Goal: Contribute content: Contribute content

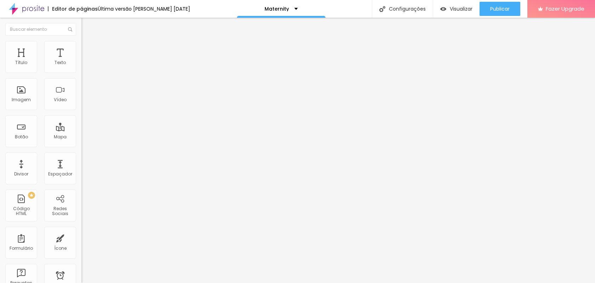
click at [81, 64] on span "Encaixotado" at bounding box center [95, 61] width 28 height 6
click at [81, 75] on span "Completo" at bounding box center [92, 72] width 22 height 6
click at [81, 68] on div "Encaixotado" at bounding box center [121, 66] width 81 height 4
click at [81, 44] on img at bounding box center [84, 44] width 6 height 6
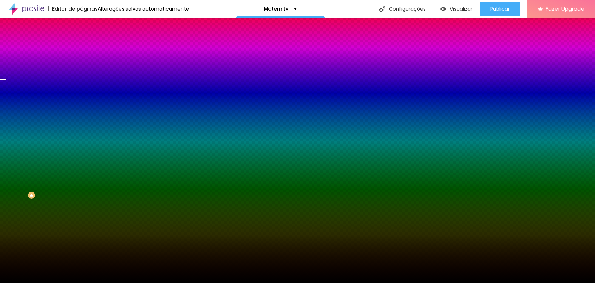
click at [81, 74] on span "Nenhum" at bounding box center [90, 71] width 18 height 6
click at [81, 48] on li "Avançado" at bounding box center [121, 51] width 81 height 7
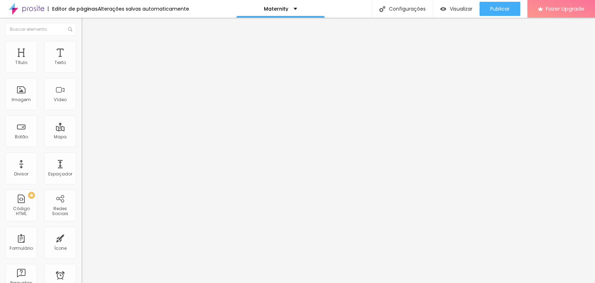
type input "60"
type input "43"
type input "0"
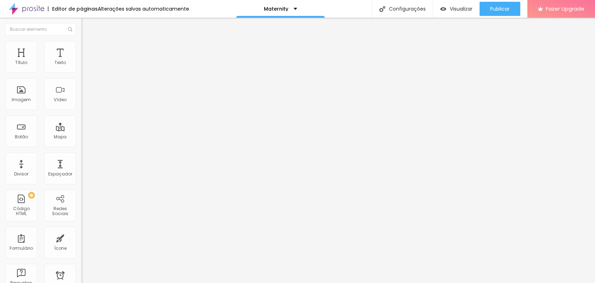
type input "0"
type input "42"
type input "92"
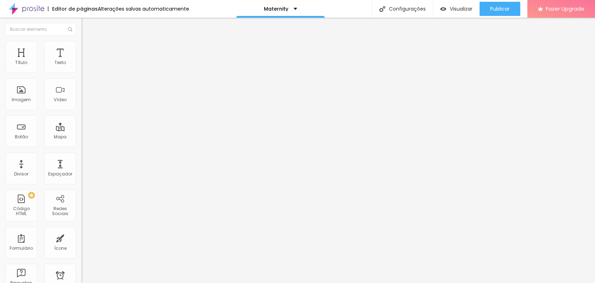
type input "106"
type input "119"
type input "140"
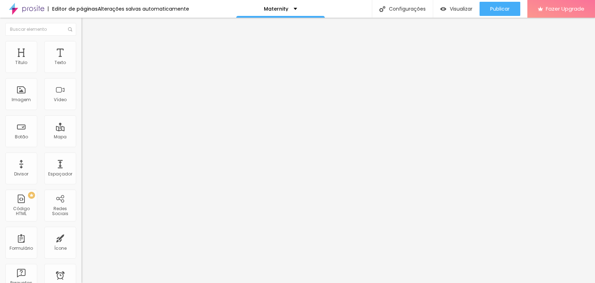
type input "140"
type input "159"
type input "189"
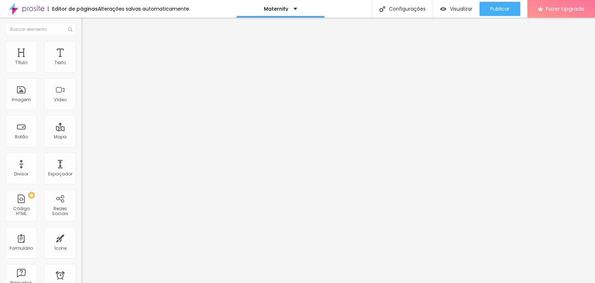
type input "217"
type input "229"
type input "238"
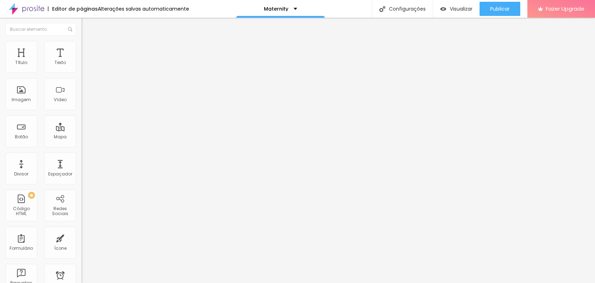
type input "238"
type input "243"
type input "245"
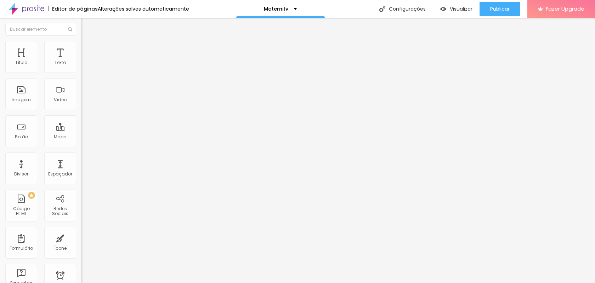
type input "246"
type input "244"
type input "214"
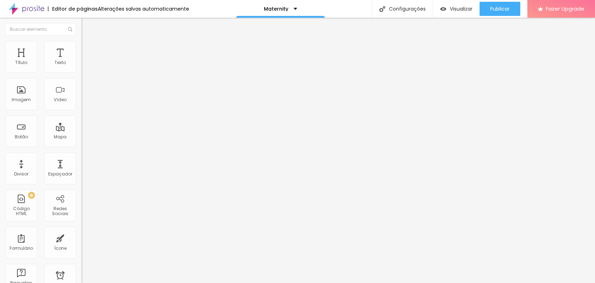
type input "214"
type input "188"
type input "176"
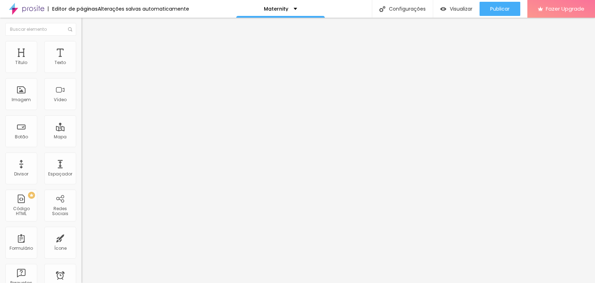
type input "161"
type input "147"
type input "132"
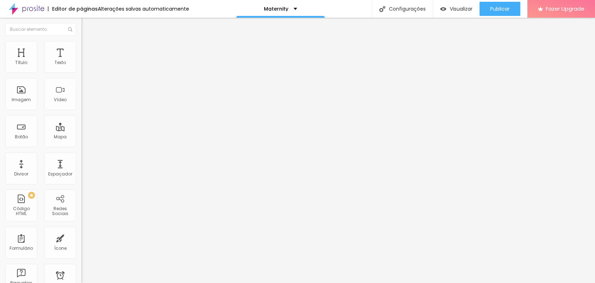
type input "132"
type input "124"
type input "122"
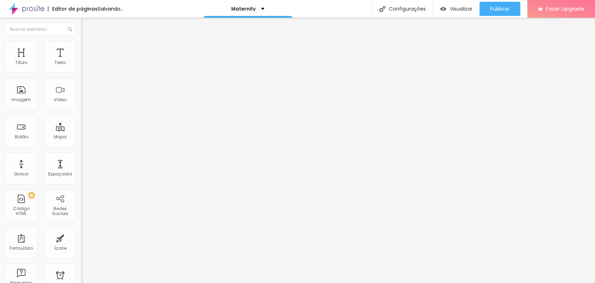
type input "124"
type input "126"
type input "148"
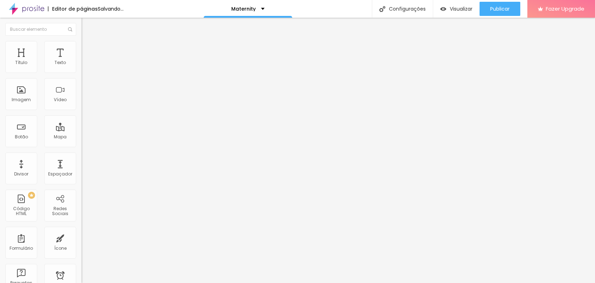
type input "148"
type input "164"
type input "170"
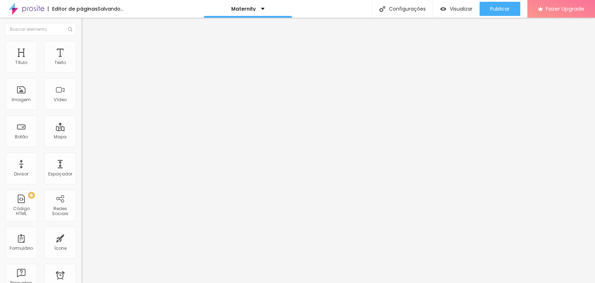
type input "173"
type input "175"
type input "176"
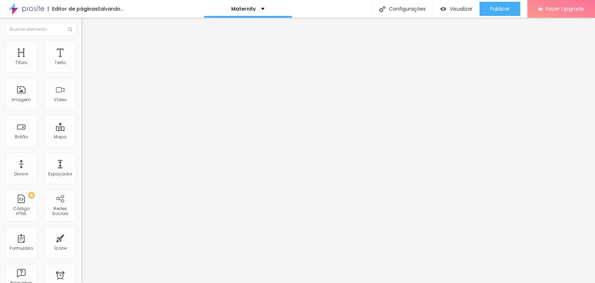
type input "176"
drag, startPoint x: 20, startPoint y: 82, endPoint x: 28, endPoint y: 81, distance: 7.9
type input "176"
click at [81, 238] on input "range" at bounding box center [104, 241] width 46 height 6
click at [81, 41] on li "Conteúdo" at bounding box center [121, 37] width 81 height 7
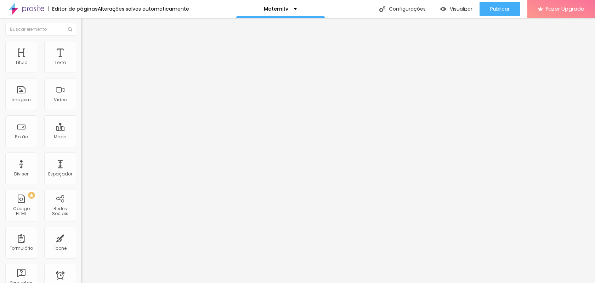
click at [81, 64] on span "Encaixotado" at bounding box center [95, 61] width 28 height 6
click at [81, 75] on span "Completo" at bounding box center [92, 72] width 22 height 6
click at [81, 45] on img at bounding box center [84, 44] width 6 height 6
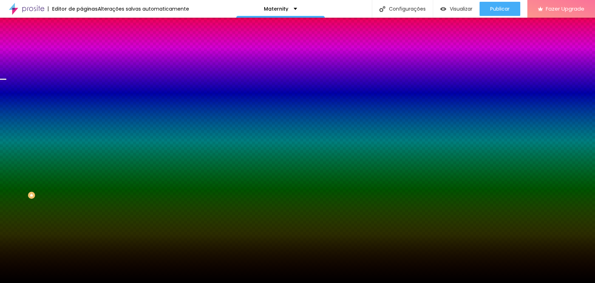
click at [81, 65] on span "Trocar imagem" at bounding box center [100, 62] width 39 height 6
click at [81, 84] on div "Efeito da Imagem Nenhum Nenhum Parallax" at bounding box center [121, 73] width 81 height 19
click at [81, 74] on span "Nenhum" at bounding box center [90, 71] width 18 height 6
click at [81, 85] on span "Parallax" at bounding box center [89, 82] width 17 height 6
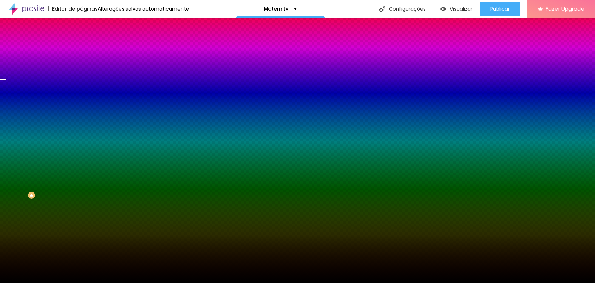
click at [88, 50] on span "Avançado" at bounding box center [99, 53] width 23 height 6
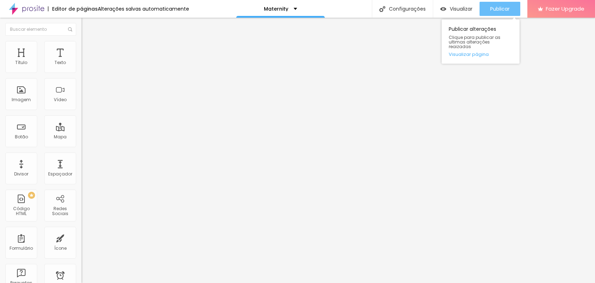
click at [493, 6] on span "Publicar" at bounding box center [499, 9] width 19 height 6
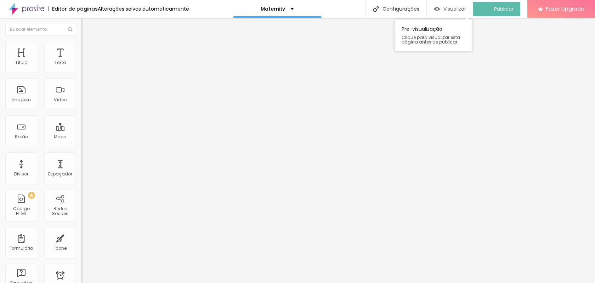
click at [462, 8] on span "Visualizar" at bounding box center [454, 9] width 23 height 6
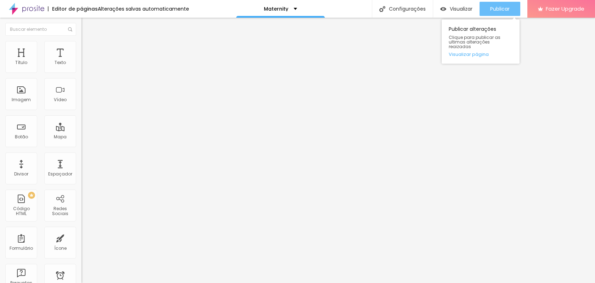
click at [496, 9] on span "Publicar" at bounding box center [499, 9] width 19 height 6
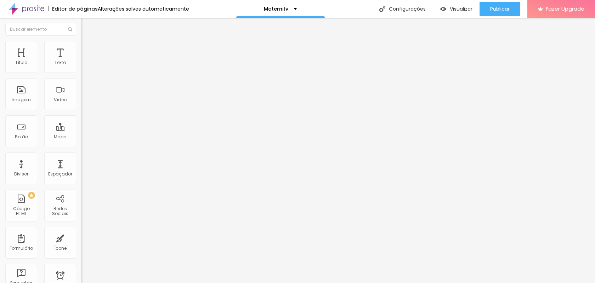
click at [87, 60] on span "Titulo 1" at bounding box center [98, 57] width 23 height 6
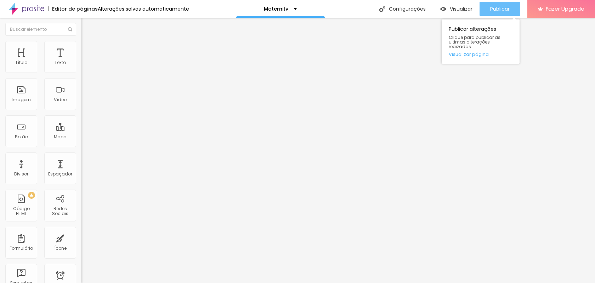
click at [498, 11] on span "Publicar" at bounding box center [499, 9] width 19 height 6
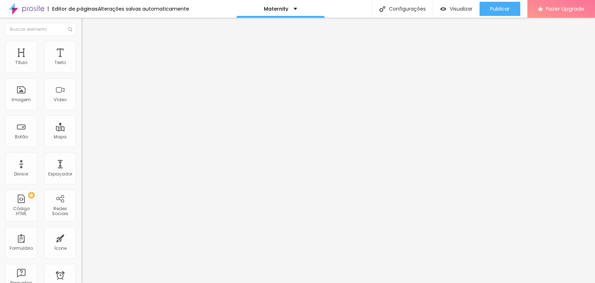
click at [81, 105] on button "button" at bounding box center [86, 100] width 10 height 7
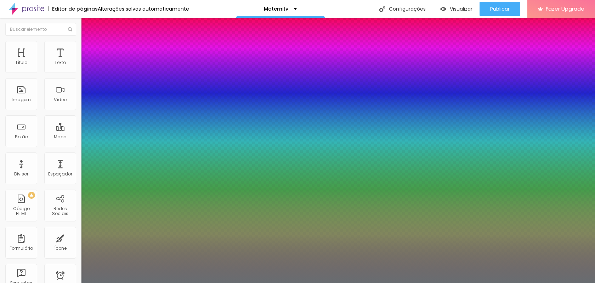
type input "1"
type input "33"
type input "1"
type input "35"
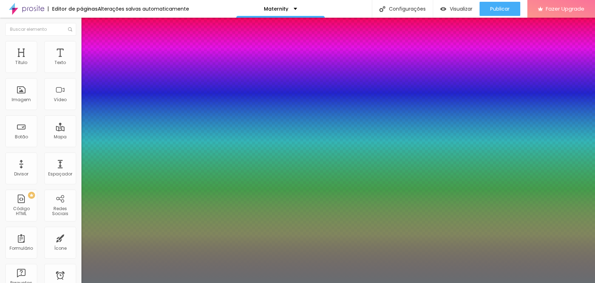
type input "35"
type input "1"
type input "43"
type input "1"
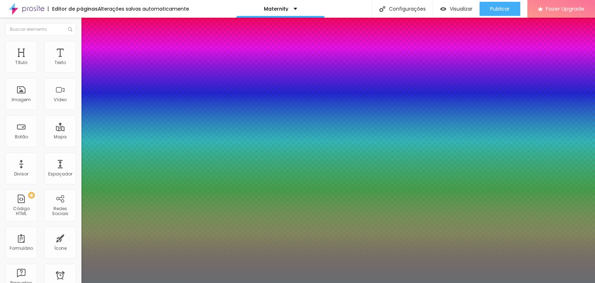
type input "44"
type input "1"
type input "45"
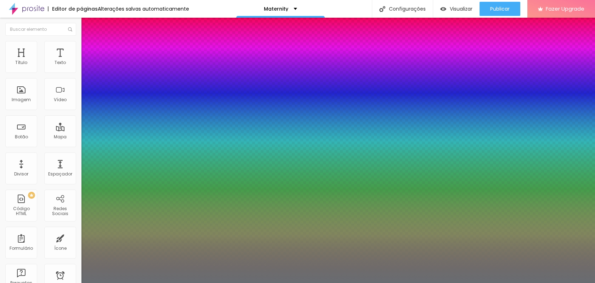
type input "1"
type input "46"
type input "1"
type input "47"
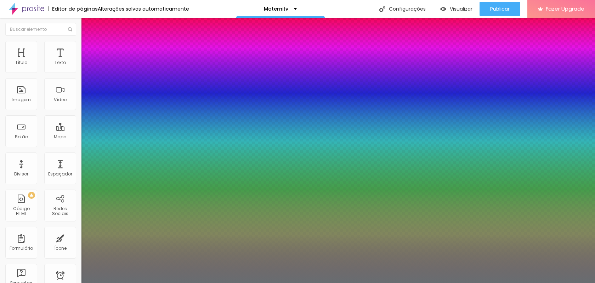
type input "47"
type input "1"
type input "48"
type input "1"
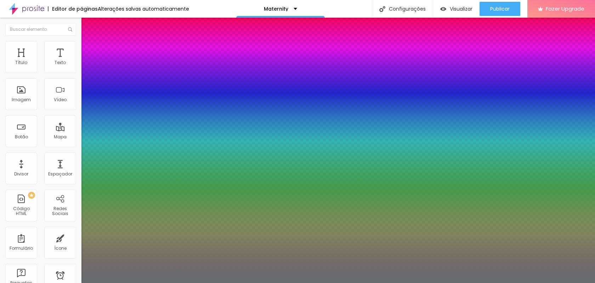
type input "49"
type input "1"
type input "51"
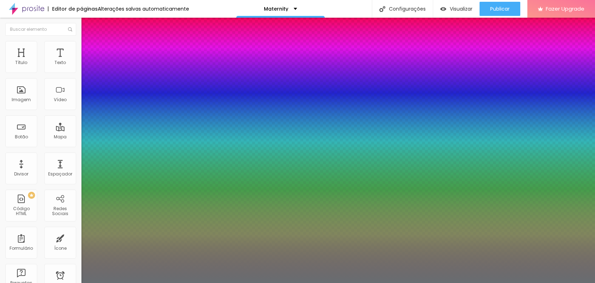
type input "1"
type input "52"
type input "1"
type input "54"
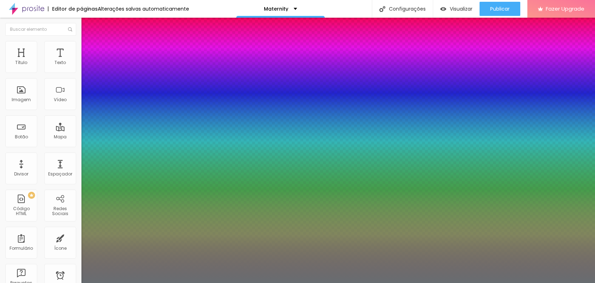
type input "54"
type input "1"
type input "55"
type input "1"
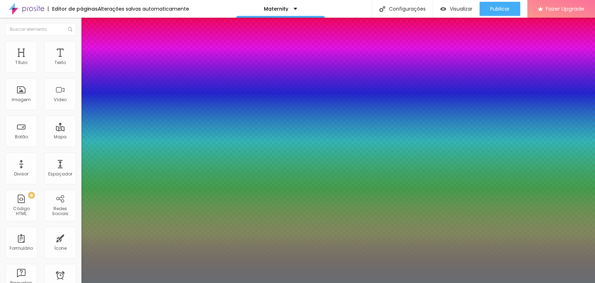
type input "54"
type input "1"
type input "40"
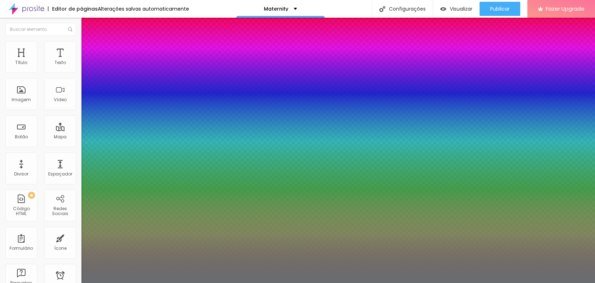
type input "1"
type input "23"
type input "1"
type input "16"
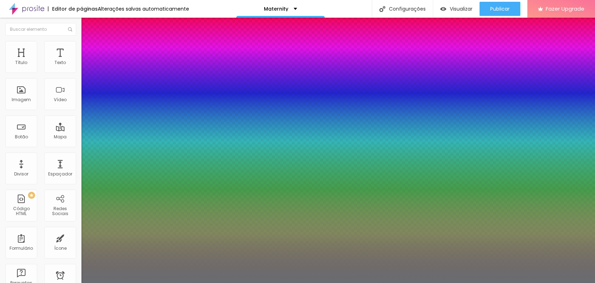
type input "16"
type input "1"
type input "11"
type input "1"
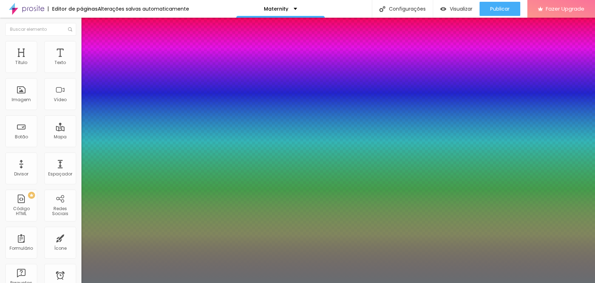
type input "9"
type input "1"
type input "8"
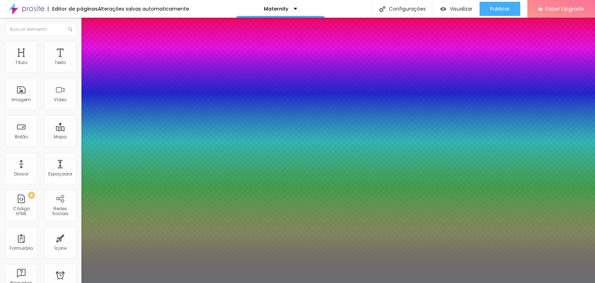
type input "1"
type input "27"
type input "1"
type input "33"
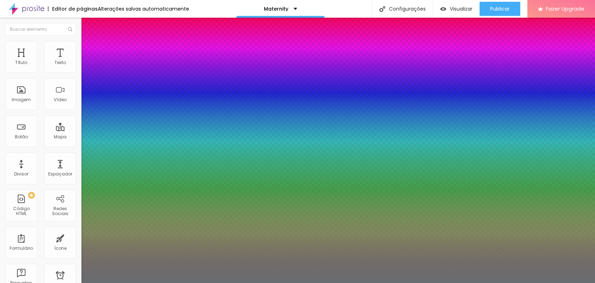
type input "33"
type input "1"
type input "34"
type input "1"
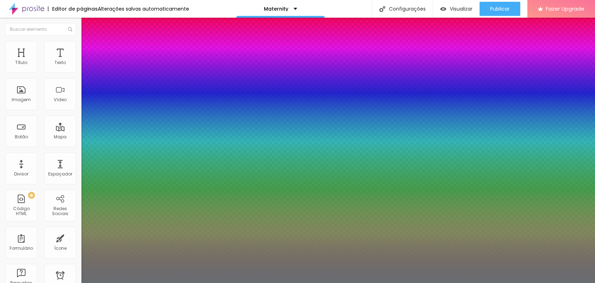
type input "33"
type input "1"
type input "32"
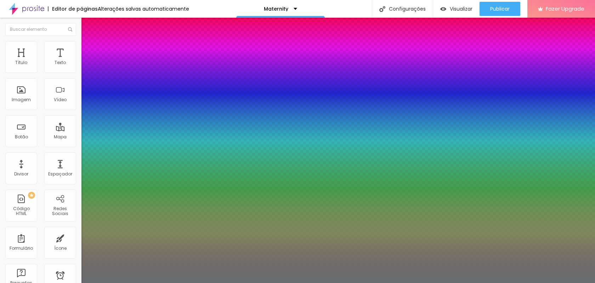
type input "1"
type input "32"
type input "1"
click at [261, 283] on div at bounding box center [297, 283] width 595 height 0
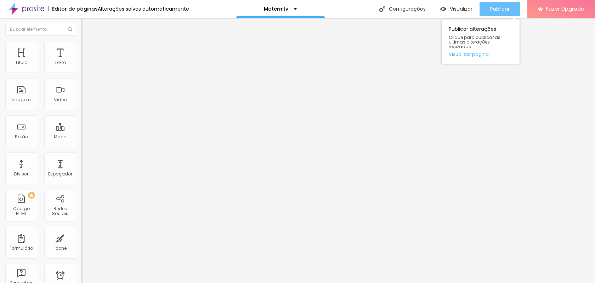
click at [494, 8] on span "Publicar" at bounding box center [499, 9] width 19 height 6
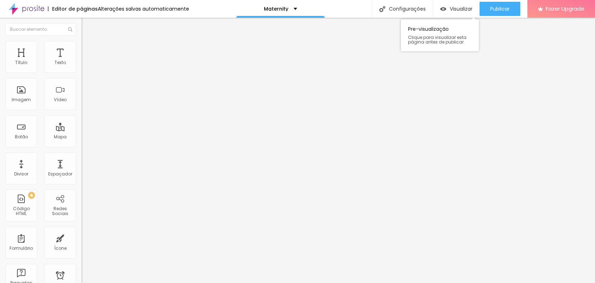
click at [429, 39] on span "Clique para visualizar esta página antes de publicar." at bounding box center [440, 39] width 64 height 9
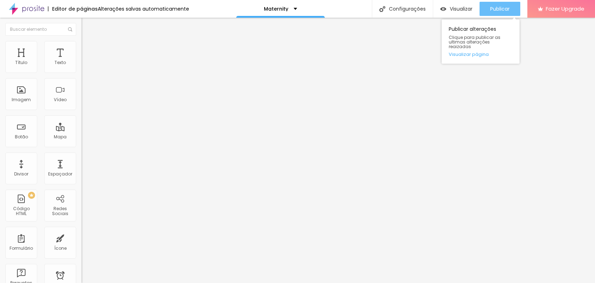
click at [500, 10] on span "Publicar" at bounding box center [499, 9] width 19 height 6
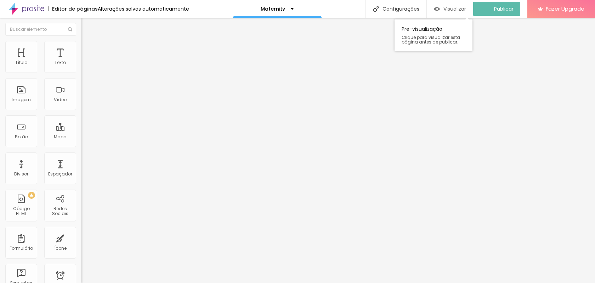
click at [456, 7] on span "Visualizar" at bounding box center [454, 9] width 23 height 6
